Goal: Find specific page/section: Find specific page/section

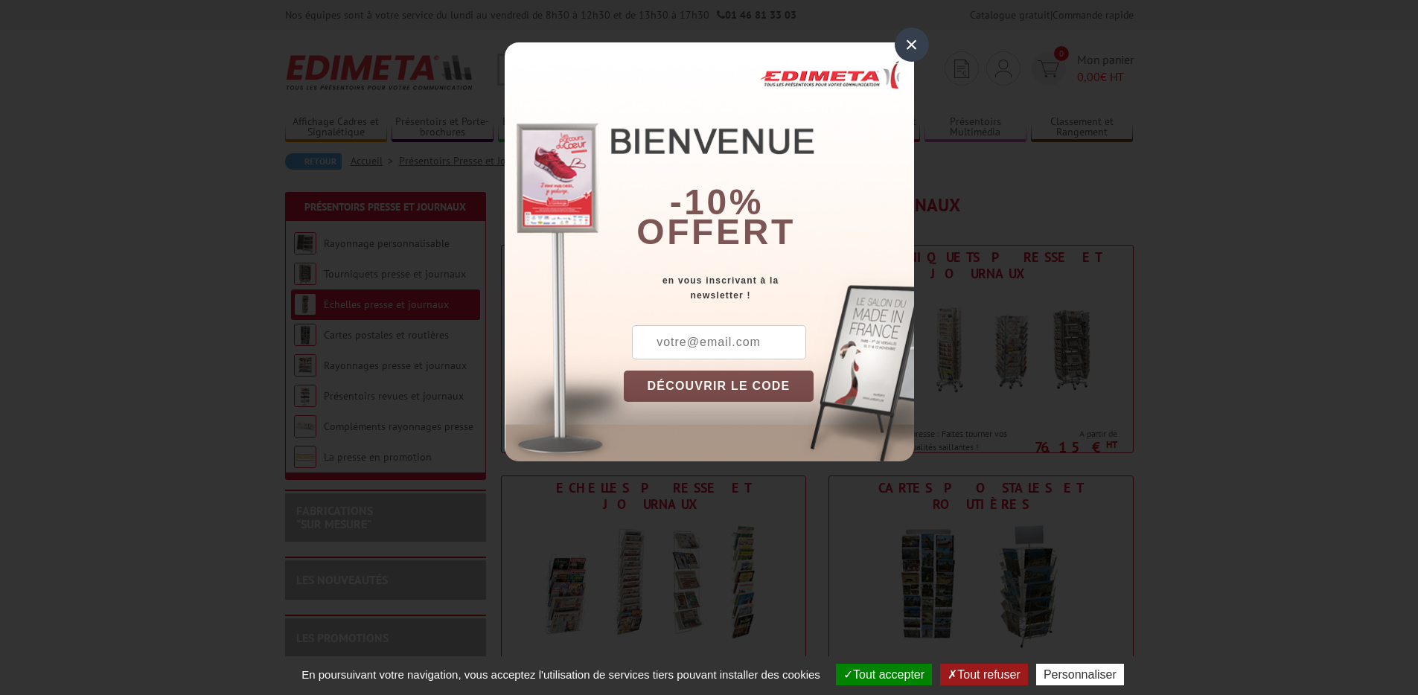
click at [901, 48] on div "×" at bounding box center [911, 45] width 34 height 34
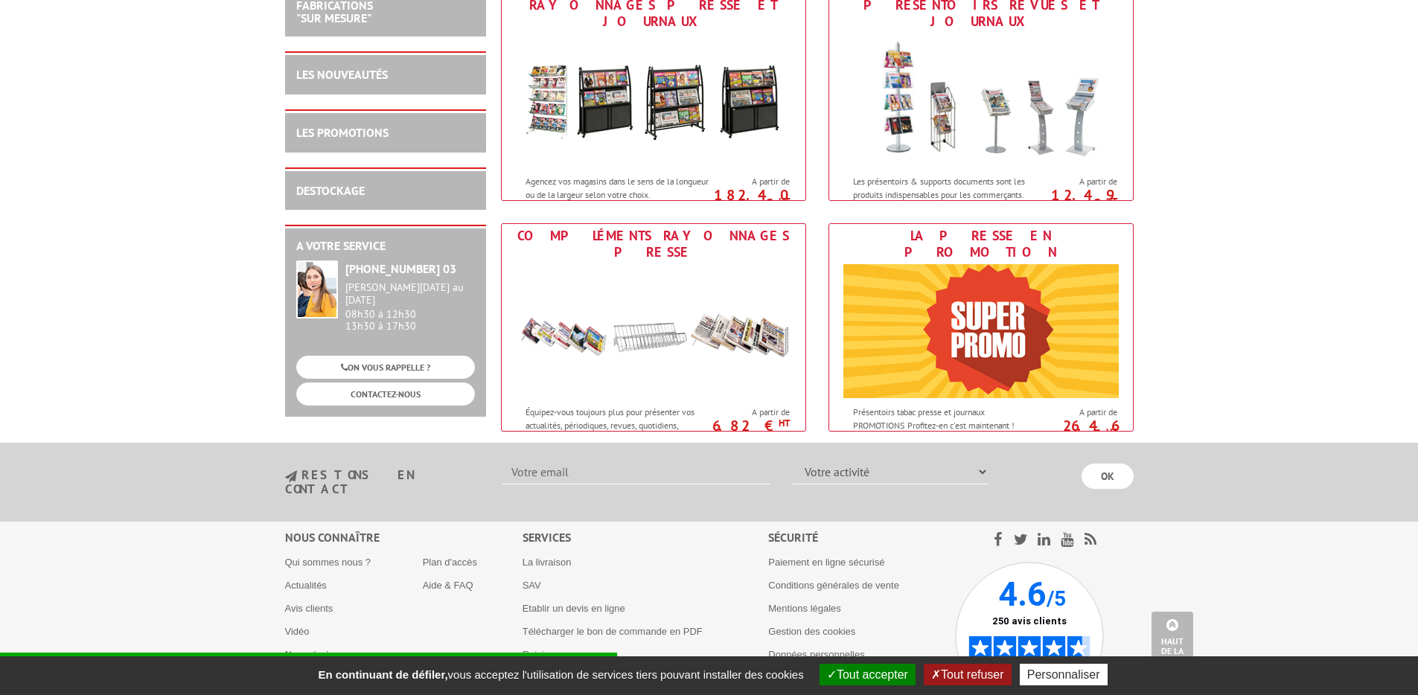
scroll to position [698, 0]
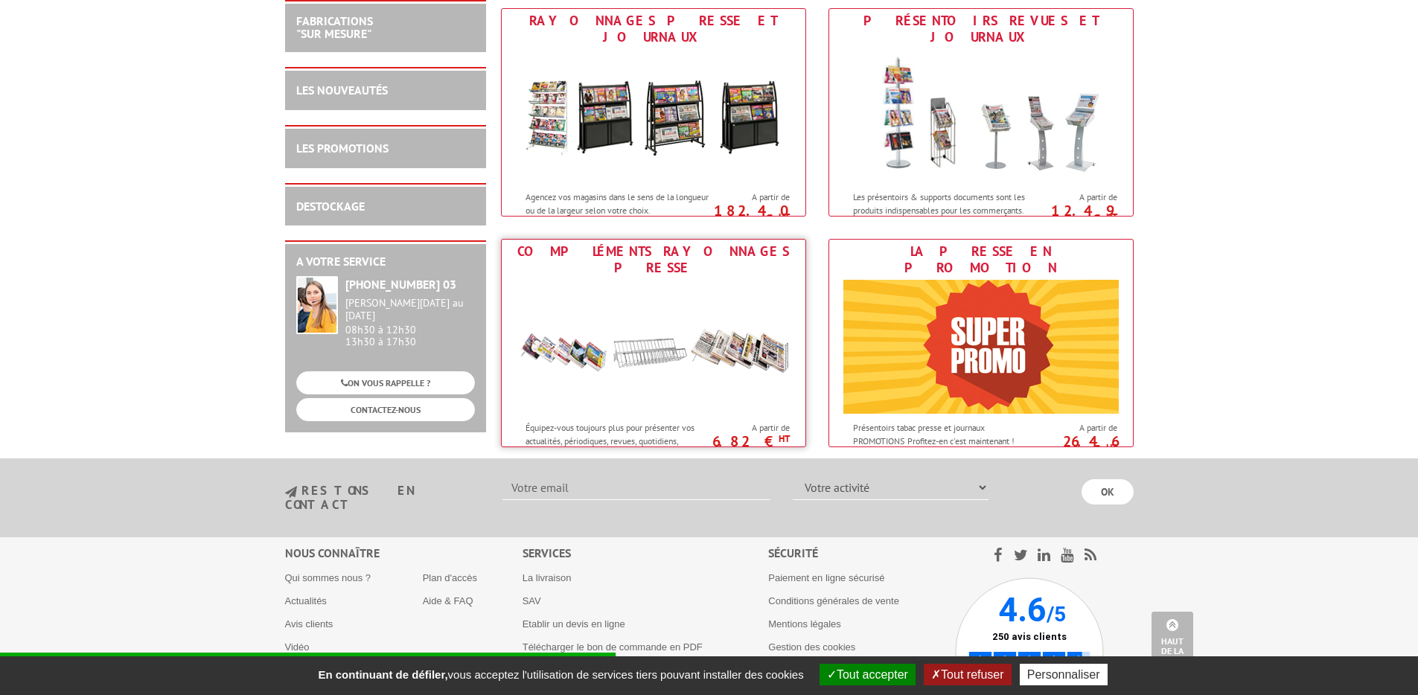
click at [662, 357] on img at bounding box center [653, 347] width 275 height 134
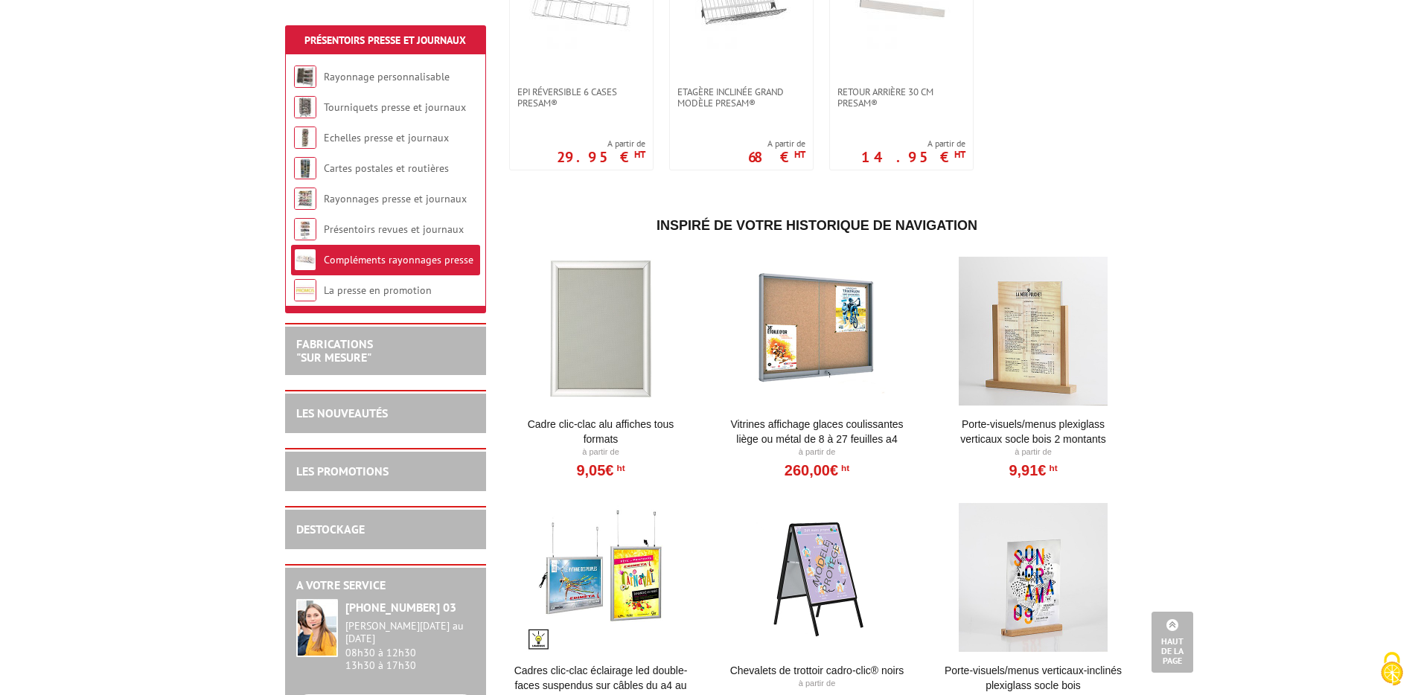
scroll to position [1677, 0]
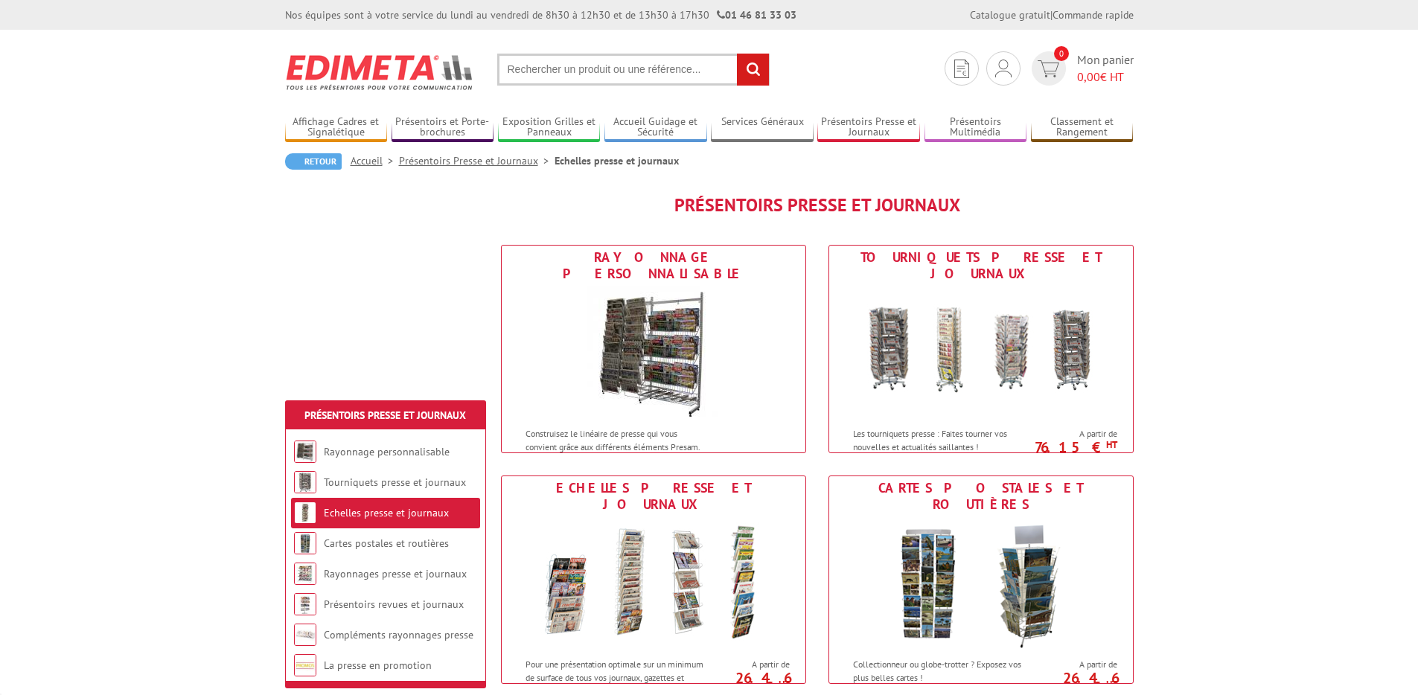
scroll to position [698, 0]
